Goal: Find specific page/section: Find specific page/section

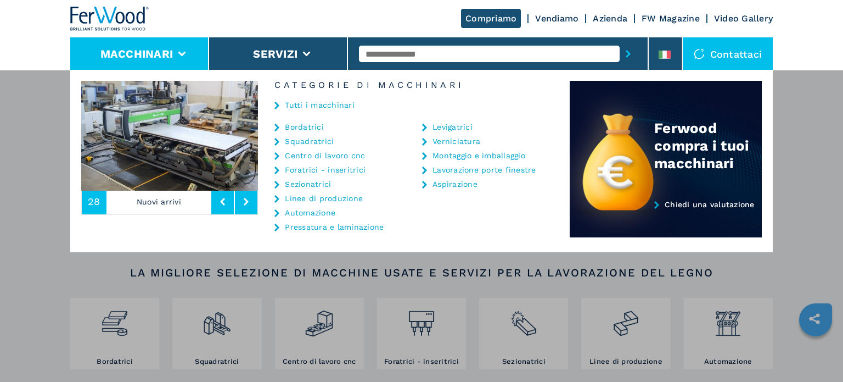
click at [314, 126] on link "Bordatrici" at bounding box center [304, 127] width 39 height 8
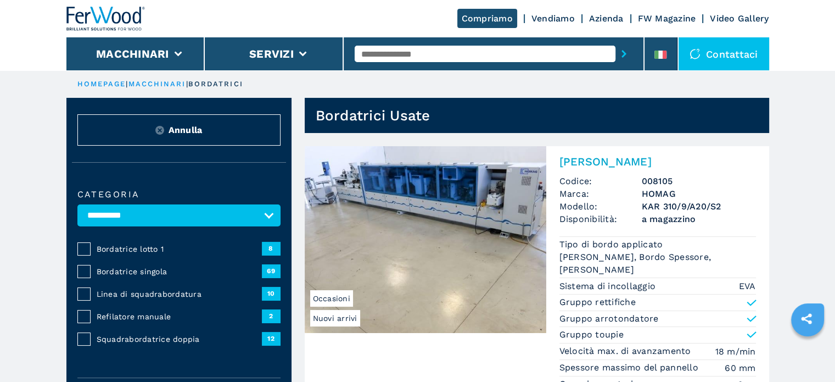
click at [111, 267] on span "Bordatrice singola" at bounding box center [179, 271] width 165 height 11
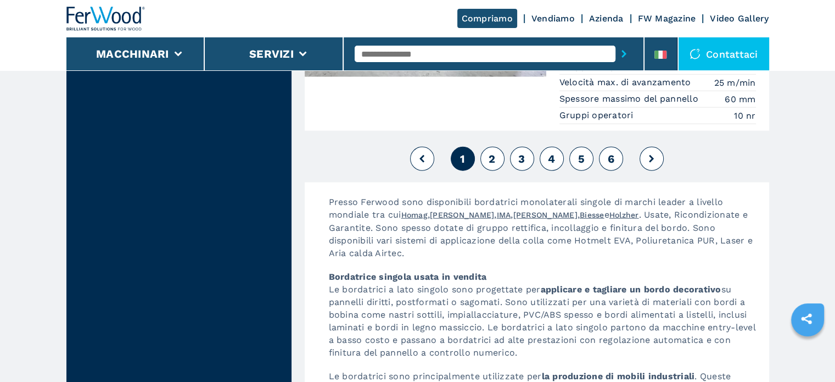
scroll to position [2965, 0]
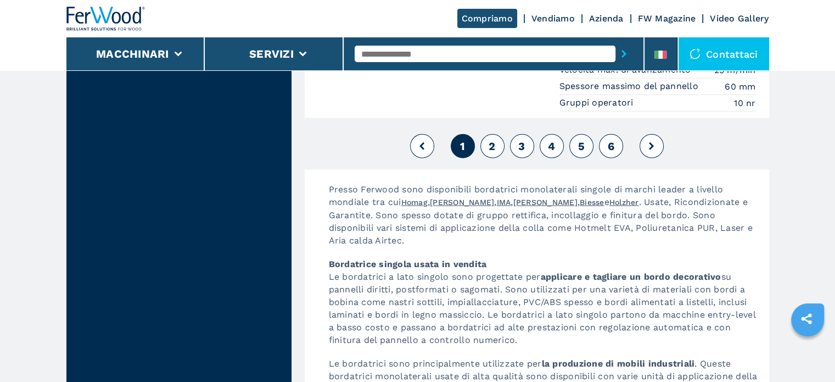
click at [495, 139] on span "2" at bounding box center [492, 145] width 7 height 13
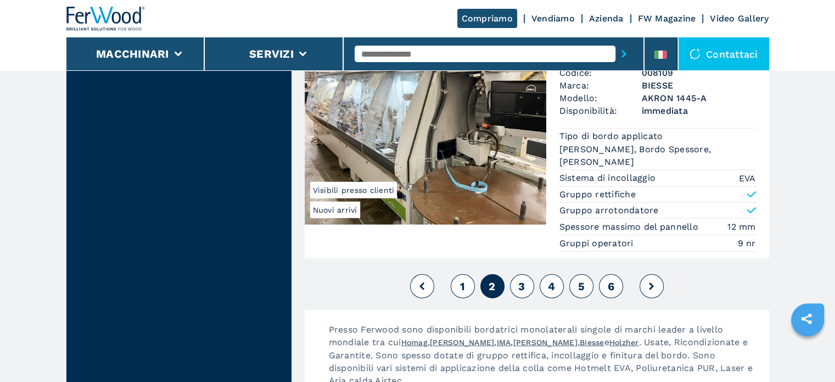
scroll to position [2855, 0]
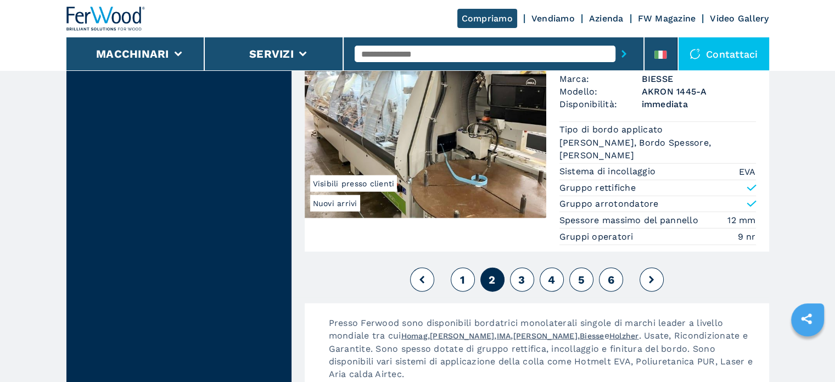
click at [527, 268] on button "3" at bounding box center [522, 279] width 24 height 24
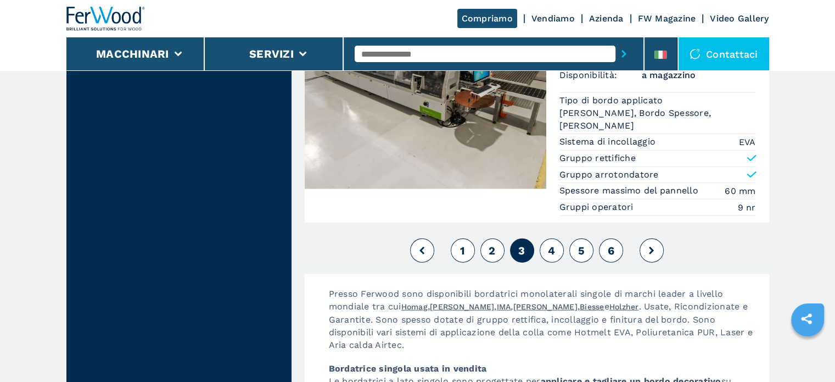
scroll to position [3020, 0]
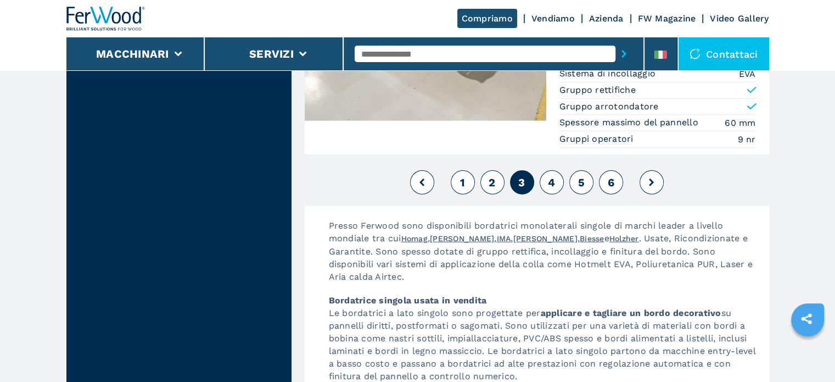
click at [551, 176] on span "4" at bounding box center [551, 182] width 7 height 13
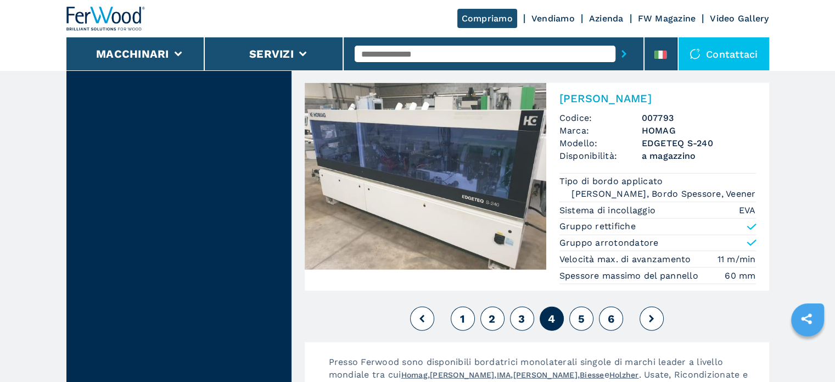
scroll to position [2965, 0]
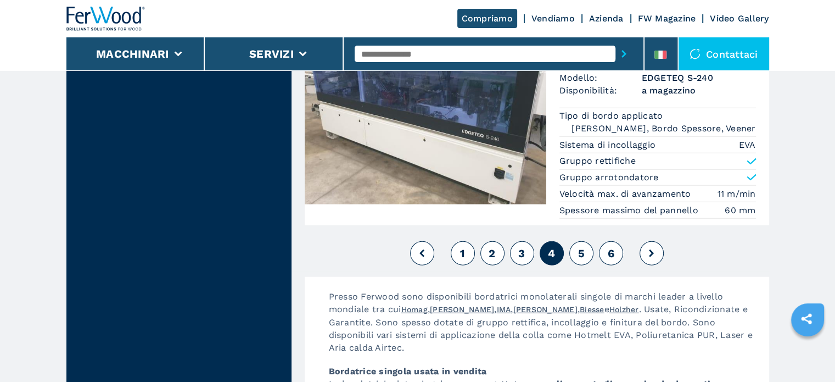
click at [580, 247] on span "5" at bounding box center [581, 253] width 7 height 13
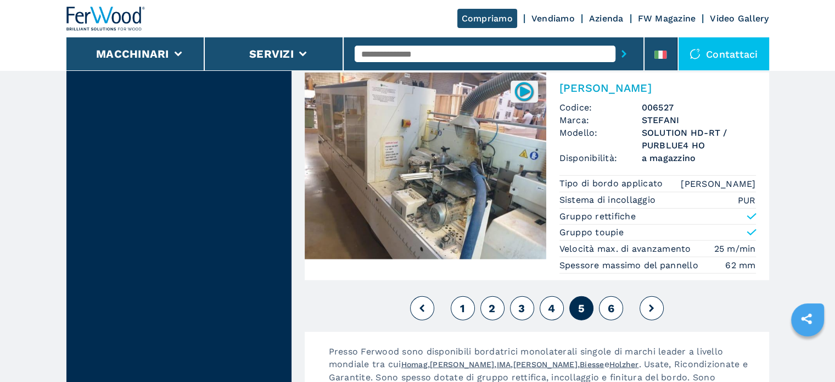
scroll to position [2855, 0]
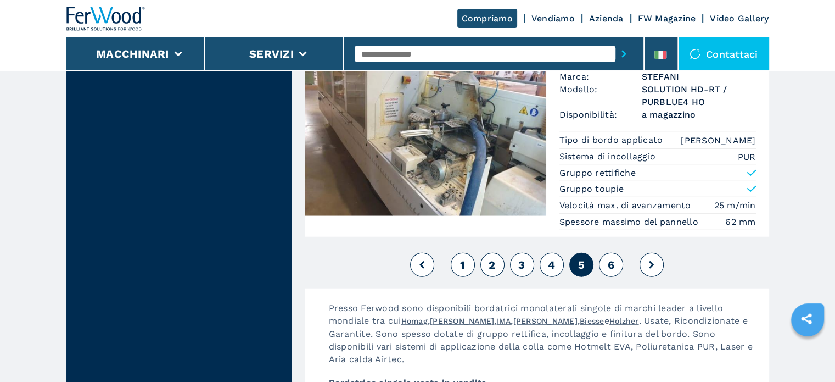
click at [612, 259] on span "6" at bounding box center [610, 264] width 7 height 13
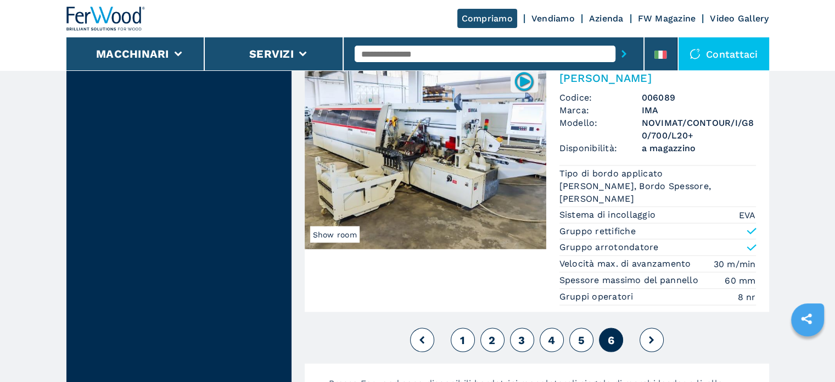
scroll to position [2251, 0]
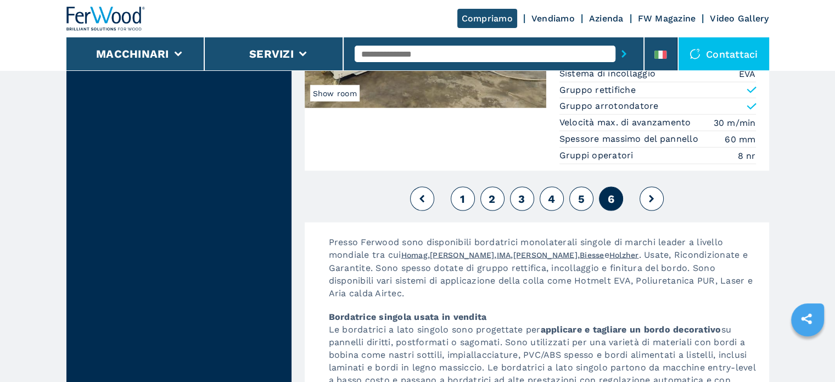
click at [652, 195] on icon at bounding box center [651, 199] width 5 height 8
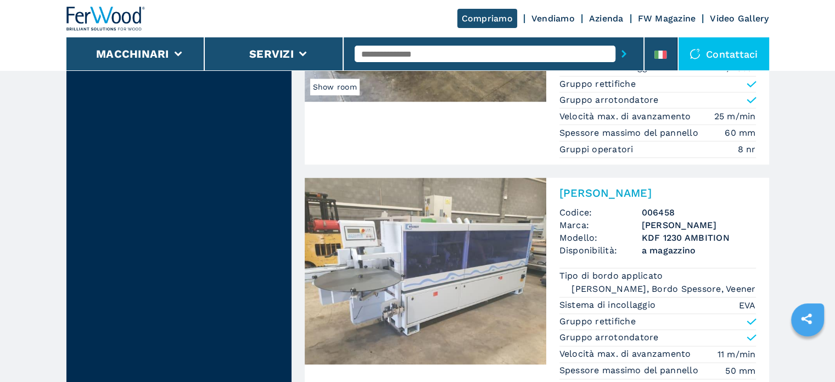
scroll to position [1592, 0]
